Goal: Information Seeking & Learning: Learn about a topic

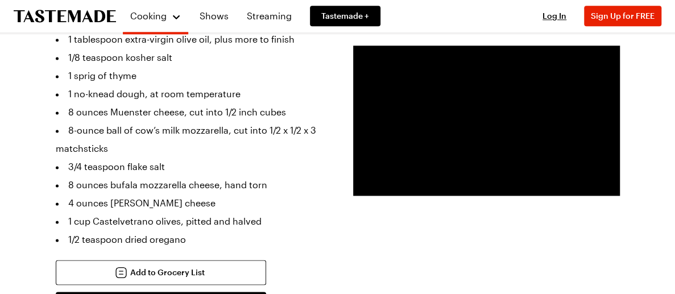
scroll to position [700, 0]
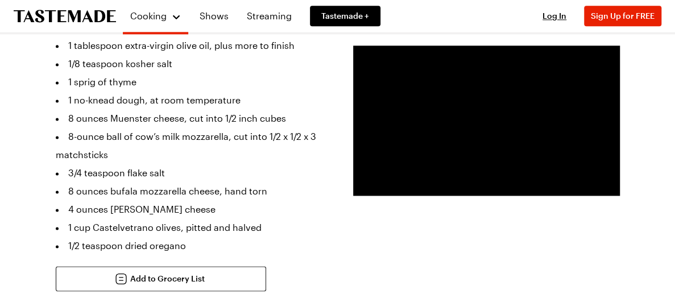
drag, startPoint x: 679, startPoint y: 22, endPoint x: 667, endPoint y: 110, distance: 88.9
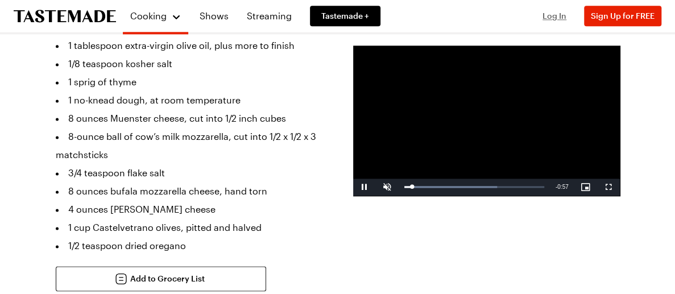
click at [557, 16] on span "Log In" at bounding box center [554, 16] width 24 height 10
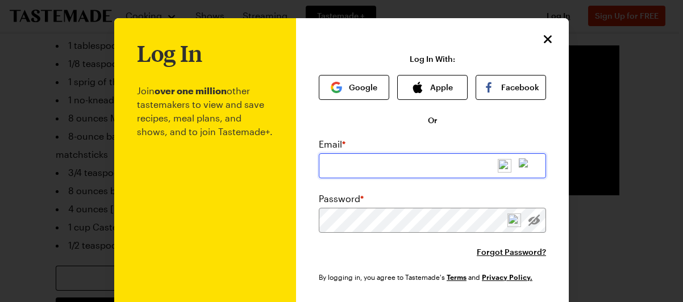
click at [459, 169] on input "email" at bounding box center [432, 165] width 227 height 25
click at [384, 161] on input "email" at bounding box center [432, 165] width 227 height 25
type input "[EMAIL_ADDRESS][DOMAIN_NAME]"
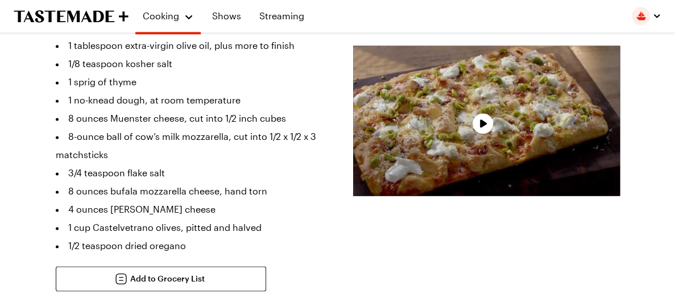
type textarea "x"
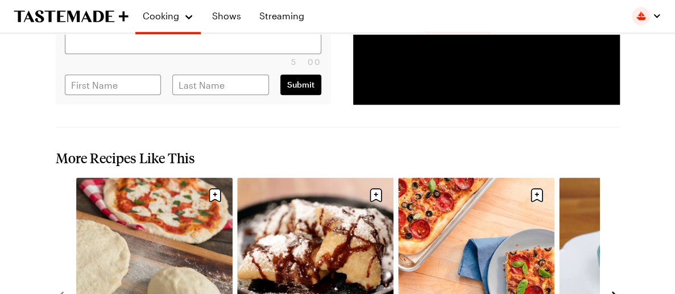
scroll to position [2582, 0]
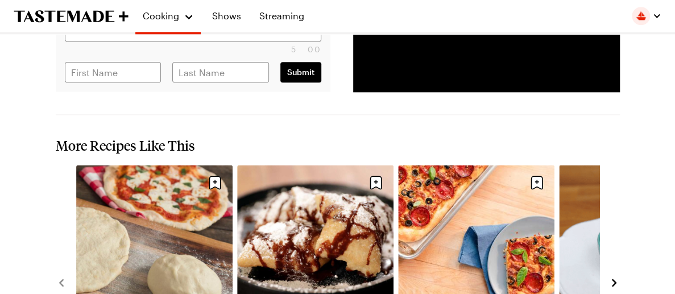
click at [613, 277] on icon "navigate to next item" at bounding box center [613, 282] width 11 height 11
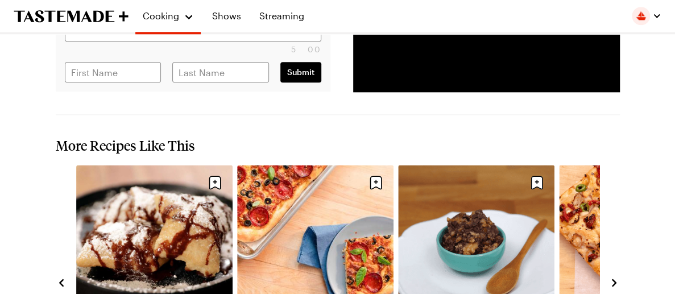
click at [613, 277] on icon "navigate to next item" at bounding box center [613, 282] width 11 height 11
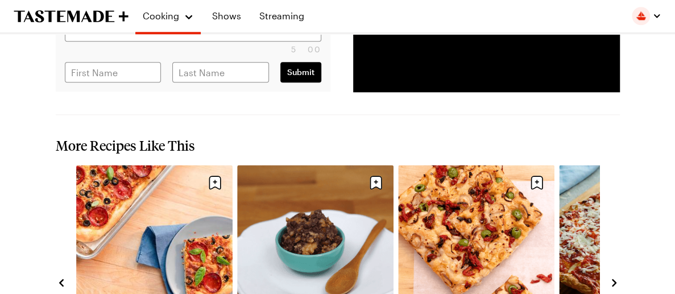
click at [613, 277] on icon "navigate to next item" at bounding box center [613, 282] width 11 height 11
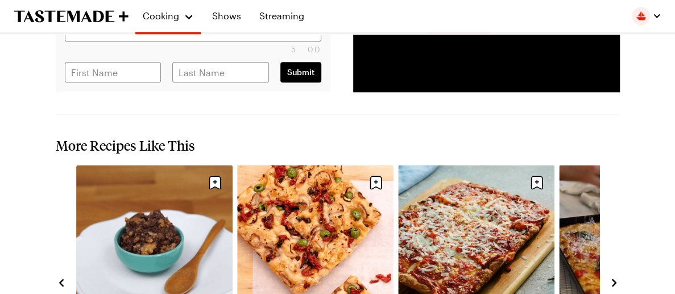
click at [613, 277] on icon "navigate to next item" at bounding box center [613, 282] width 11 height 11
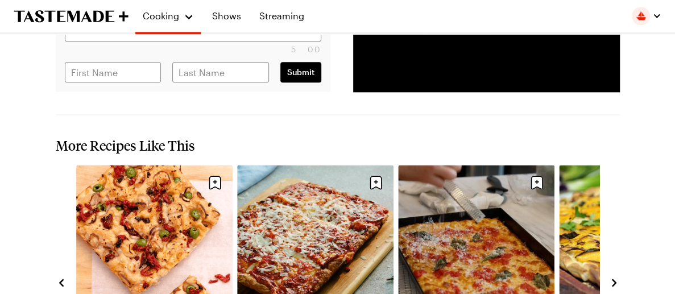
click at [613, 277] on icon "navigate to next item" at bounding box center [613, 282] width 11 height 11
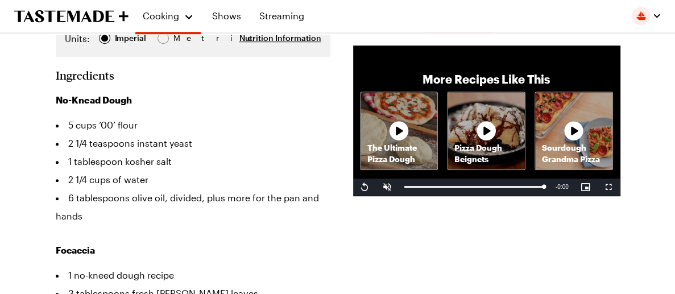
scroll to position [0, 0]
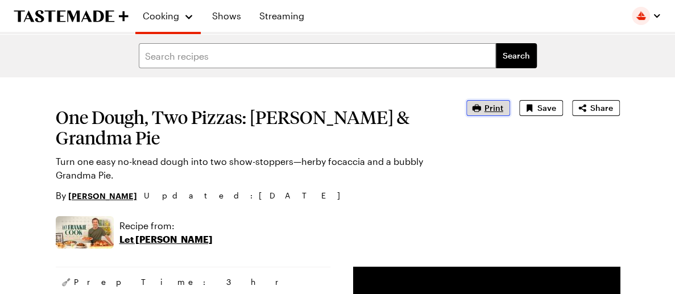
click at [497, 110] on span "Print" at bounding box center [493, 107] width 19 height 11
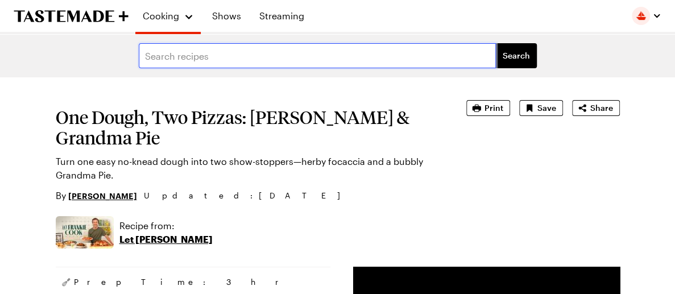
click at [244, 57] on input "text" at bounding box center [317, 55] width 357 height 25
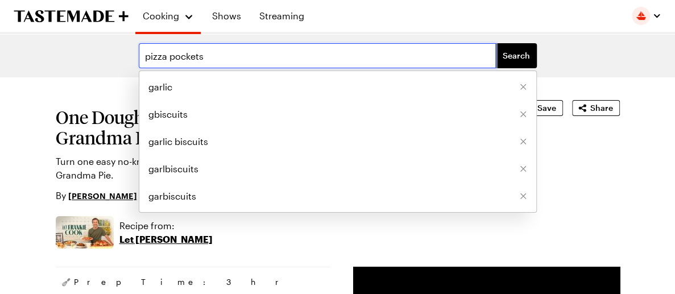
type input "pizza pockets"
click at [496, 43] on button "Search" at bounding box center [516, 55] width 41 height 25
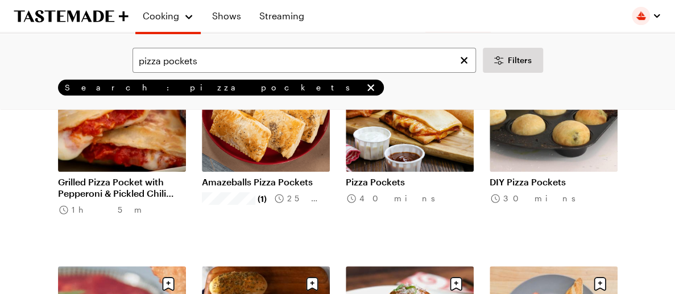
scroll to position [175, 0]
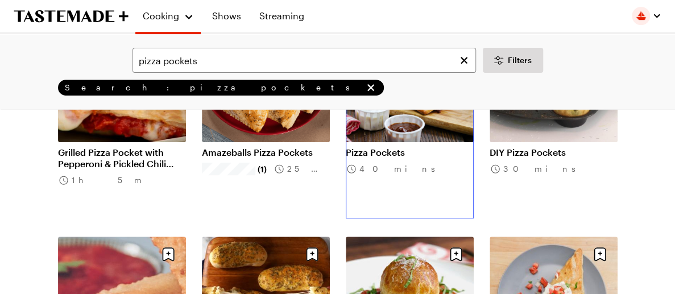
click at [360, 158] on link "Pizza Pockets" at bounding box center [410, 152] width 128 height 11
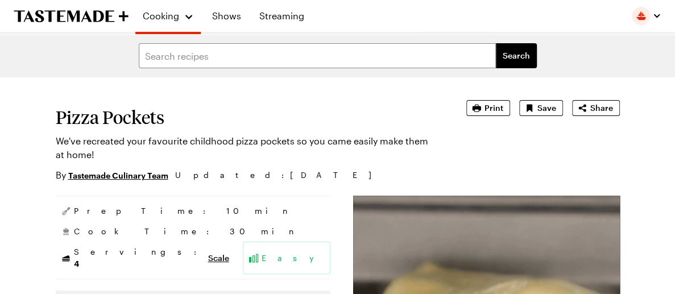
type textarea "x"
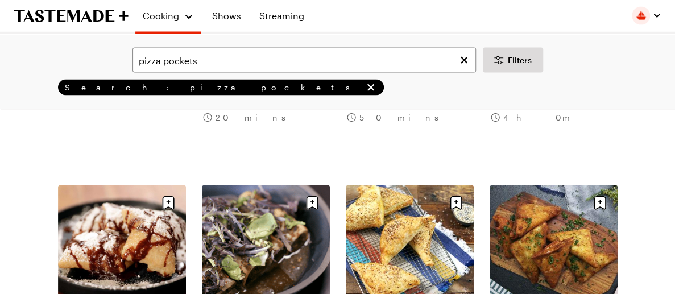
scroll to position [1159, 0]
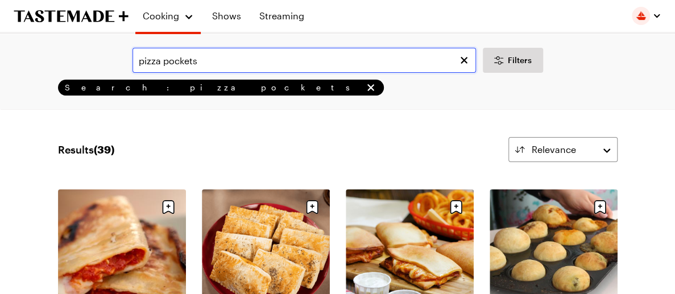
click at [139, 61] on input "pizza pockets" at bounding box center [303, 60] width 343 height 25
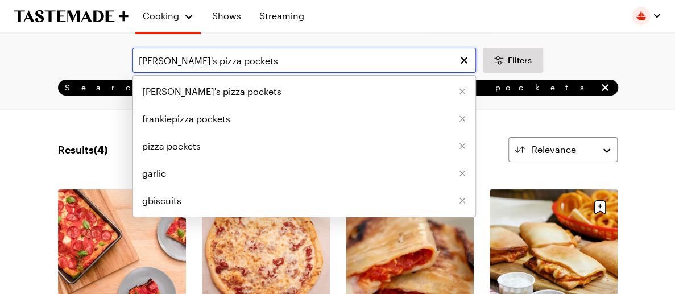
type input "[PERSON_NAME]'s pizza pockets"
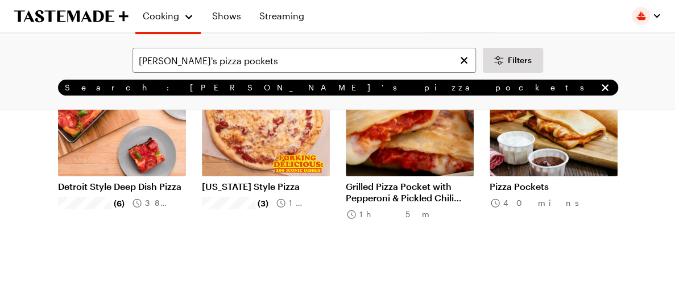
scroll to position [92, 0]
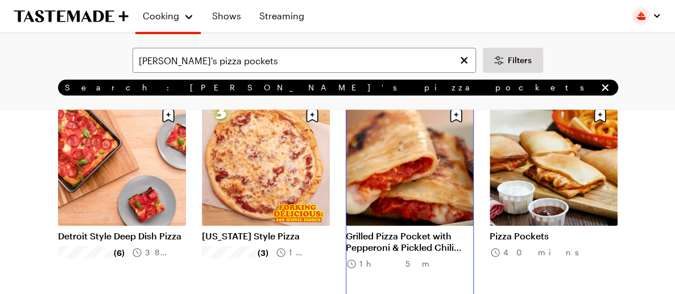
click at [424, 230] on link "Grilled Pizza Pocket with Pepperoni & Pickled Chili Peppers" at bounding box center [410, 241] width 128 height 23
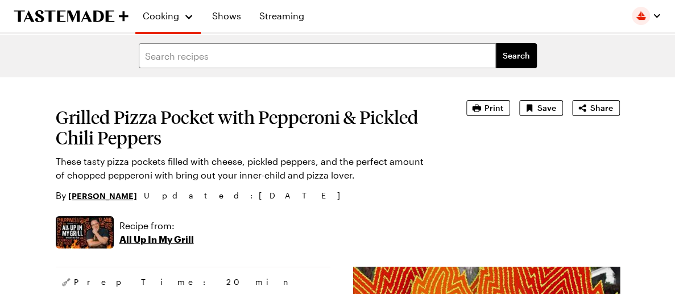
type textarea "x"
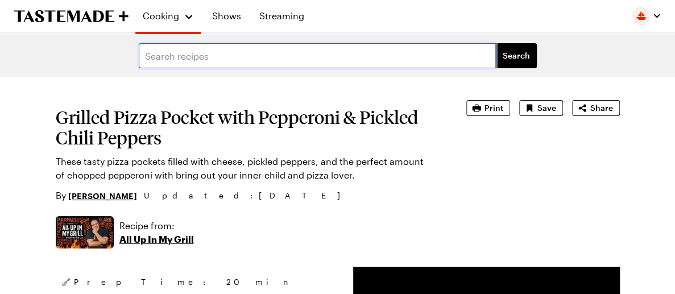
click at [234, 56] on input "text" at bounding box center [317, 55] width 357 height 25
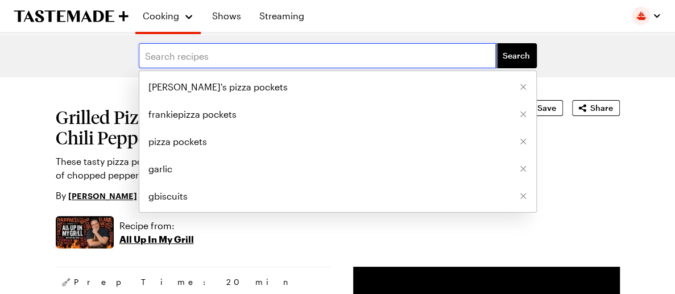
click at [234, 56] on input "text" at bounding box center [317, 55] width 357 height 25
click at [182, 115] on span "frankiepizza pockets" at bounding box center [192, 114] width 88 height 14
type input "frankiepizza pockets"
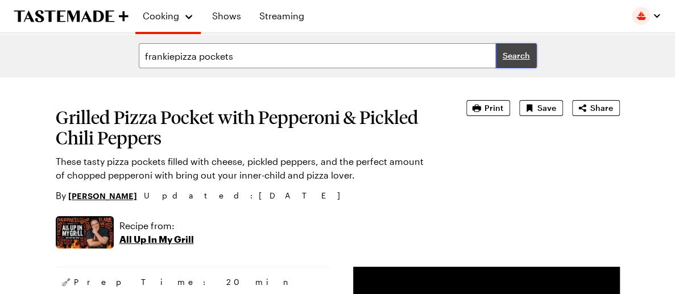
click at [516, 57] on span "Search" at bounding box center [515, 55] width 27 height 11
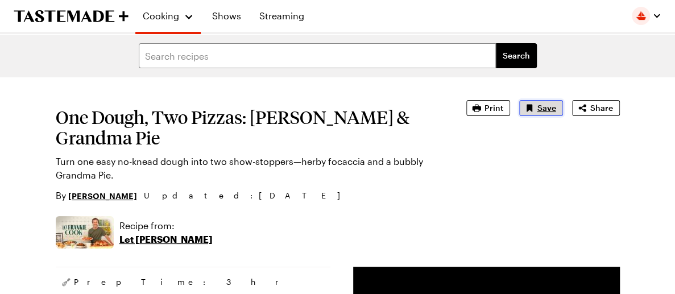
click at [536, 106] on button "Save" at bounding box center [541, 108] width 44 height 16
type textarea "x"
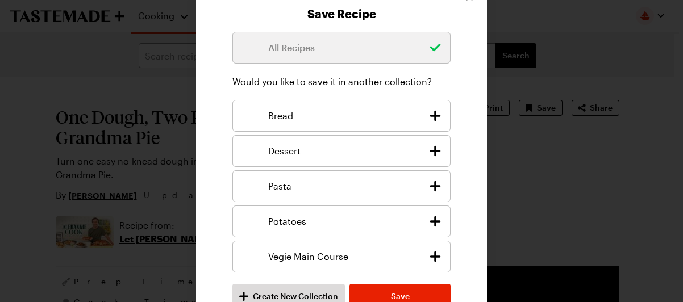
scroll to position [23, 0]
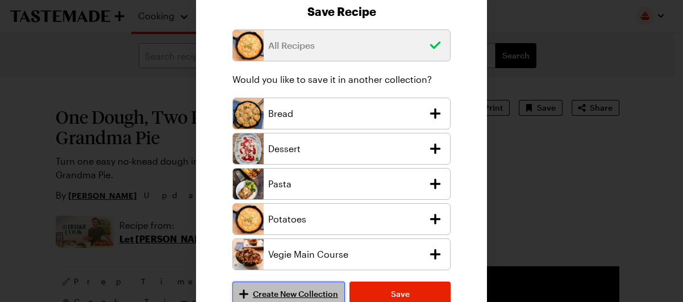
click at [284, 292] on span "Create New Collection" at bounding box center [295, 294] width 85 height 11
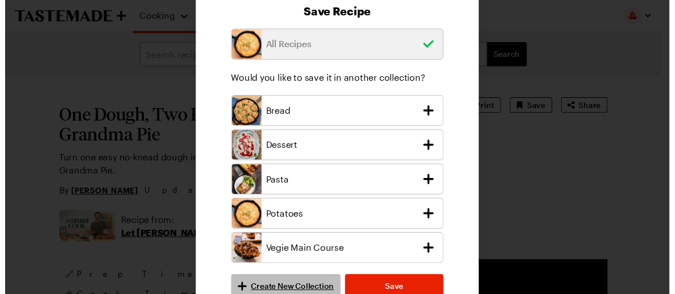
scroll to position [0, 0]
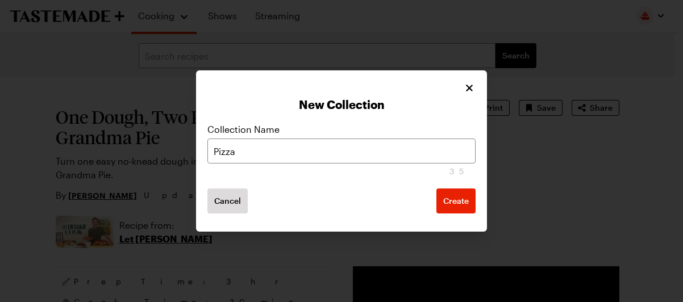
type input "Pizza"
click at [437, 189] on button "Create" at bounding box center [456, 201] width 39 height 25
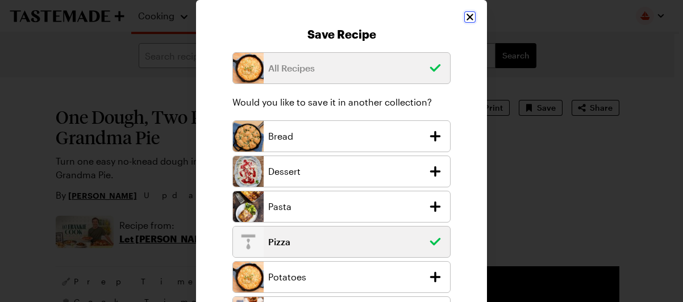
click at [464, 14] on icon "Close" at bounding box center [469, 16] width 11 height 11
type textarea "x"
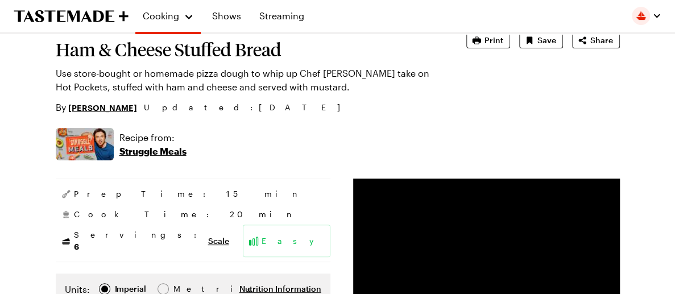
type textarea "x"
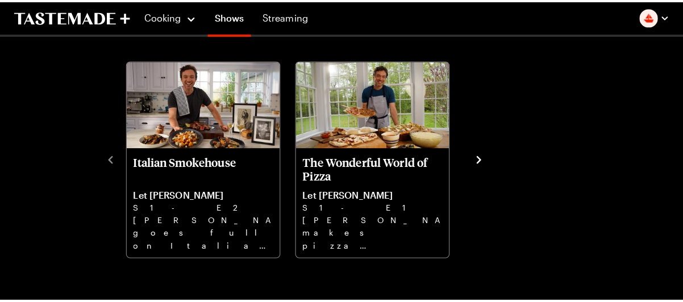
scroll to position [313, 0]
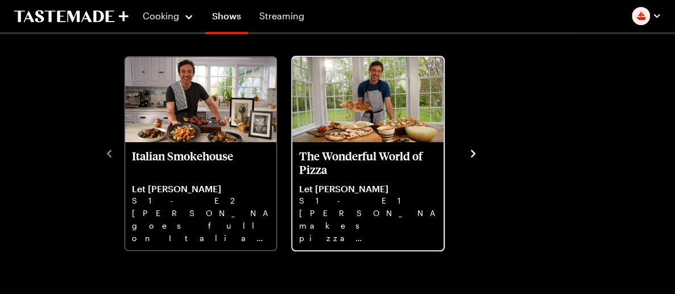
click at [363, 220] on p "Frankie makes pizza magic with two doughs, from Grilled Pizza to Grandma slices…" at bounding box center [368, 225] width 138 height 36
